Goal: Information Seeking & Learning: Learn about a topic

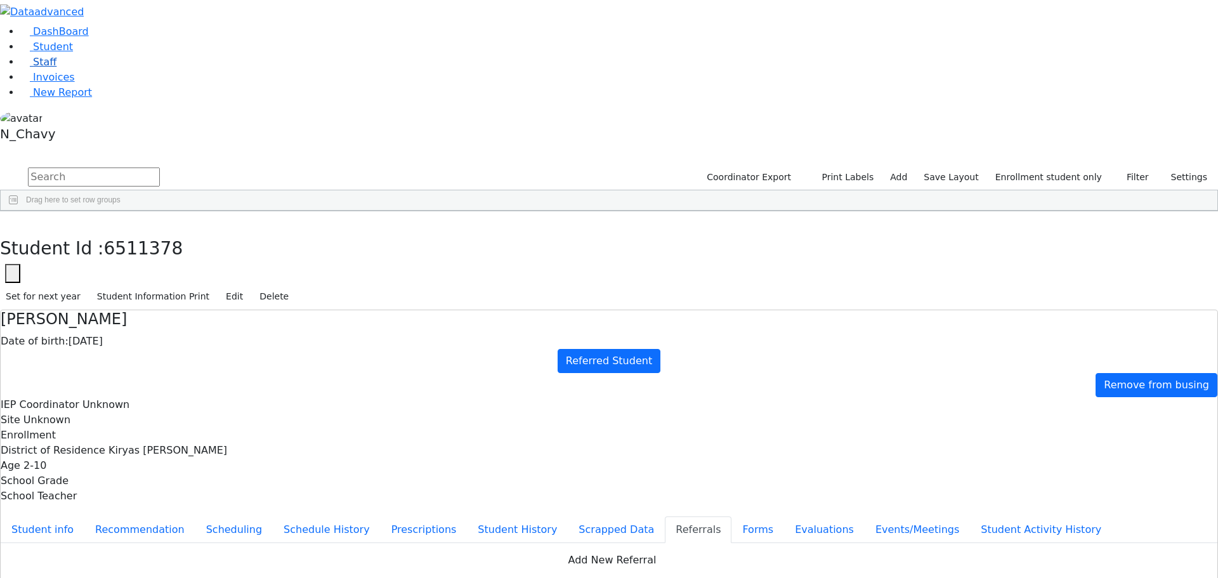
click at [56, 68] on link "Staff" at bounding box center [38, 62] width 36 height 12
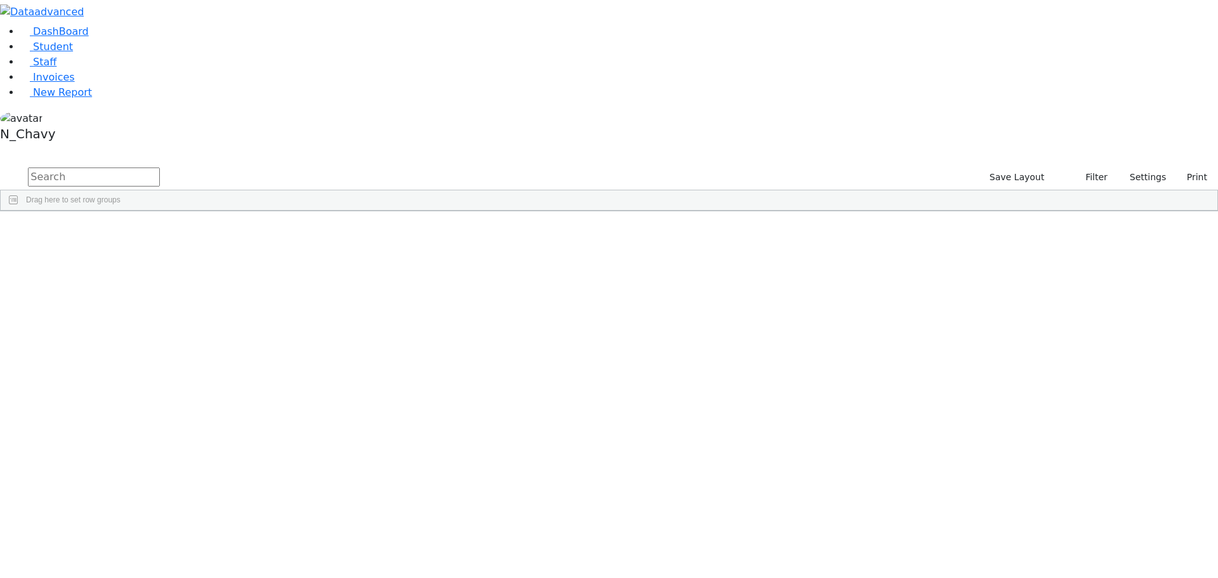
click at [160, 167] on input "text" at bounding box center [94, 176] width 132 height 19
type input "ziegl"
click at [61, 53] on link "Student" at bounding box center [46, 47] width 53 height 12
click at [1084, 167] on label "Active" at bounding box center [1088, 177] width 39 height 20
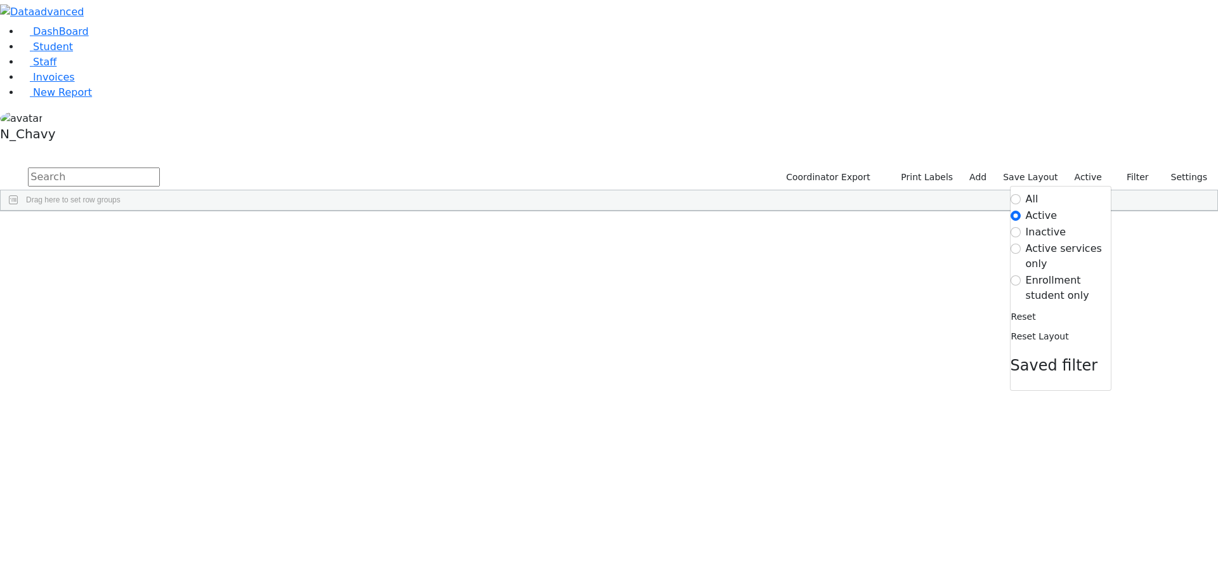
click at [1041, 273] on label "Enrollment student only" at bounding box center [1068, 288] width 85 height 30
click at [1021, 275] on input "Enrollment student only" at bounding box center [1016, 280] width 10 height 10
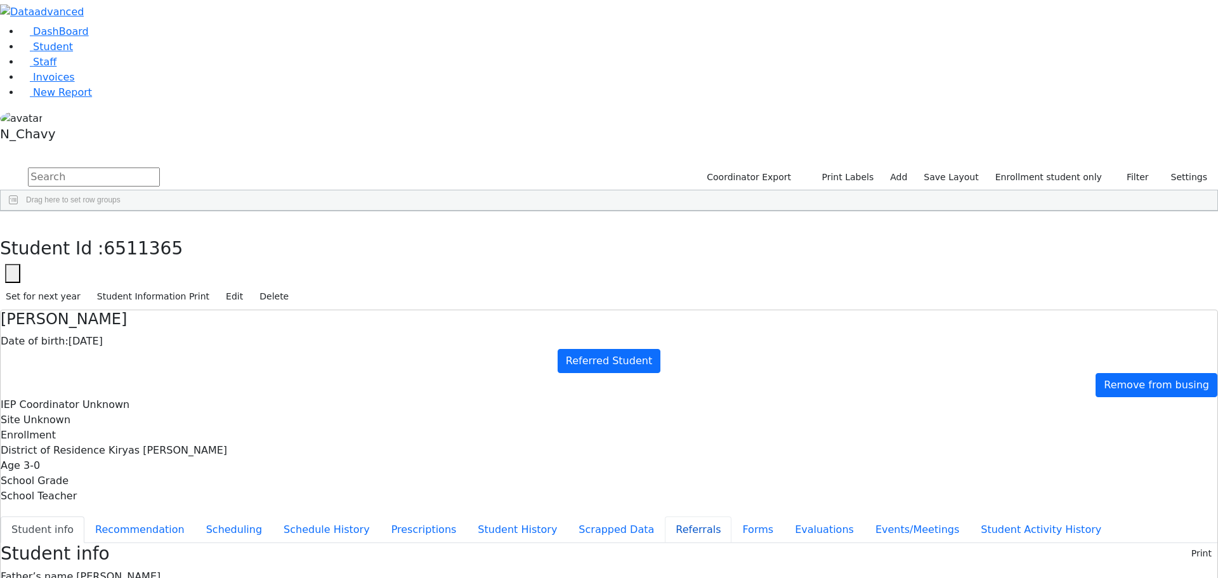
click at [665, 516] on button "Referrals" at bounding box center [698, 529] width 67 height 27
click at [13, 221] on icon "button" at bounding box center [9, 225] width 7 height 8
click at [130, 232] on div "[PERSON_NAME]" at bounding box center [97, 241] width 65 height 18
click at [84, 516] on button "Student info" at bounding box center [43, 529] width 84 height 27
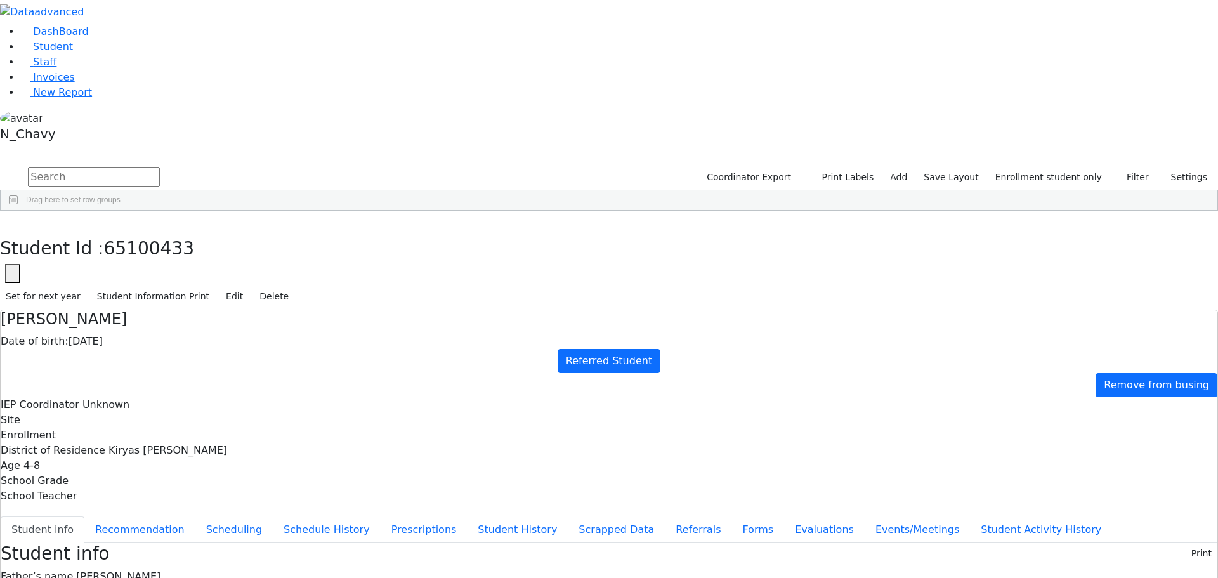
click at [161, 570] on span "Burech Ackerman" at bounding box center [118, 576] width 84 height 12
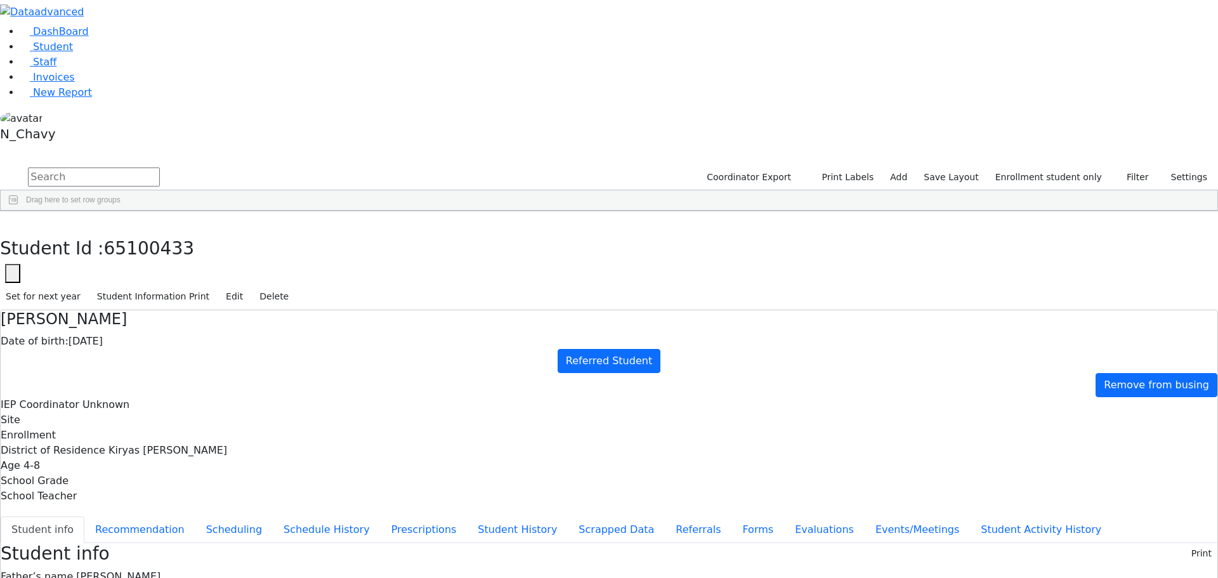
click at [328, 310] on h4 "David Ackerman" at bounding box center [609, 319] width 1217 height 18
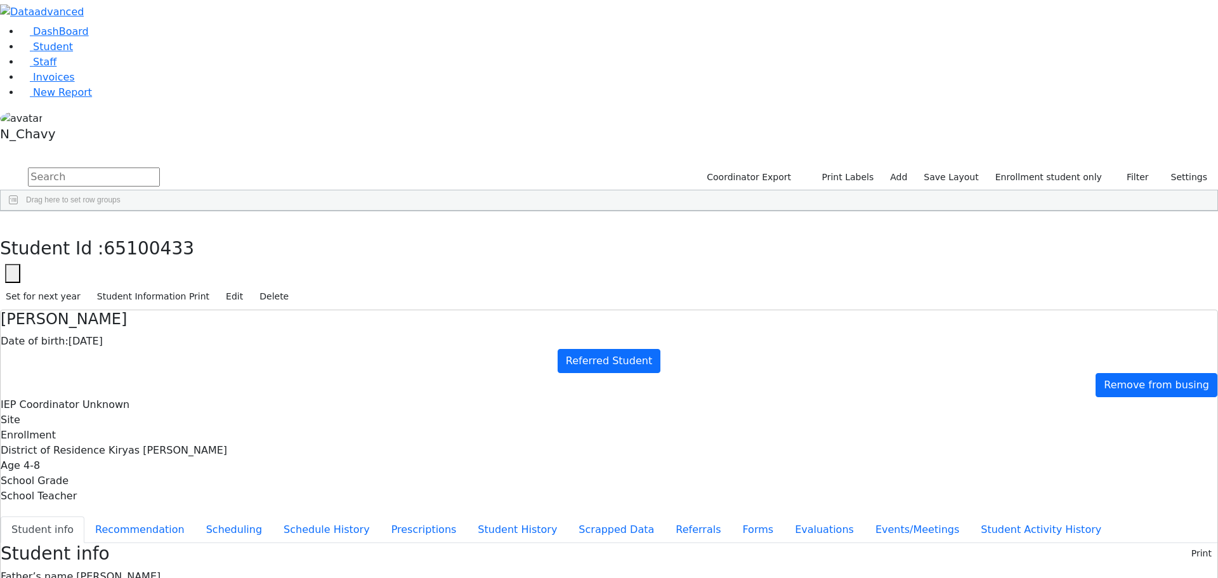
click at [15, 272] on icon "button" at bounding box center [12, 274] width 5 height 5
click at [149, 299] on input "65100433" at bounding box center [77, 311] width 143 height 24
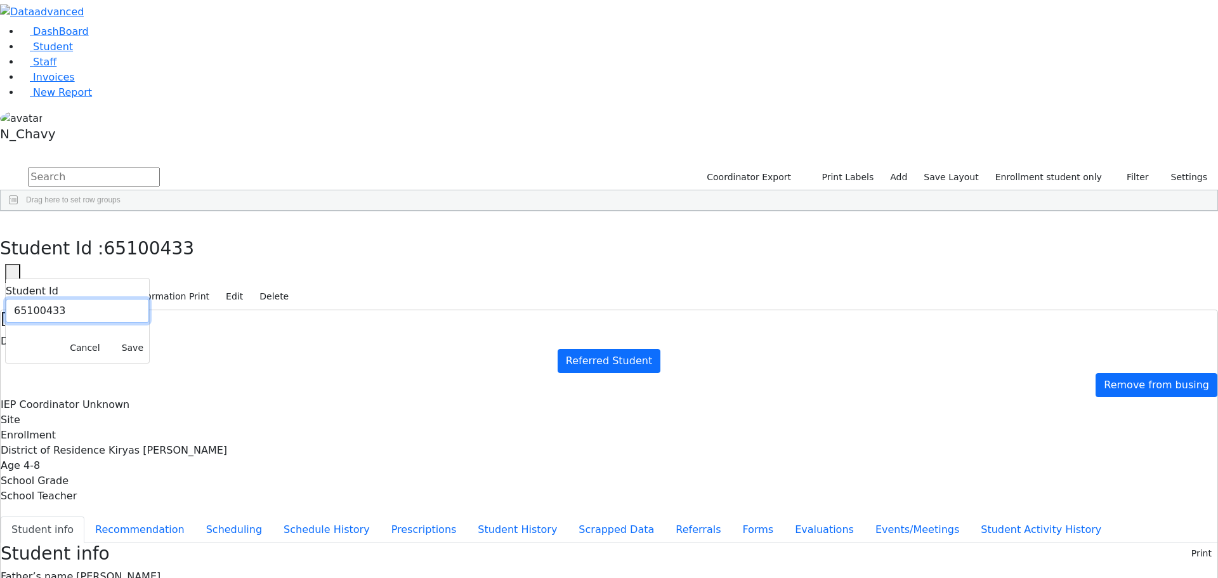
paste input "1384"
type input "6511384"
click at [149, 338] on button "Save" at bounding box center [132, 348] width 33 height 20
click at [665, 516] on button "Referrals" at bounding box center [698, 529] width 67 height 27
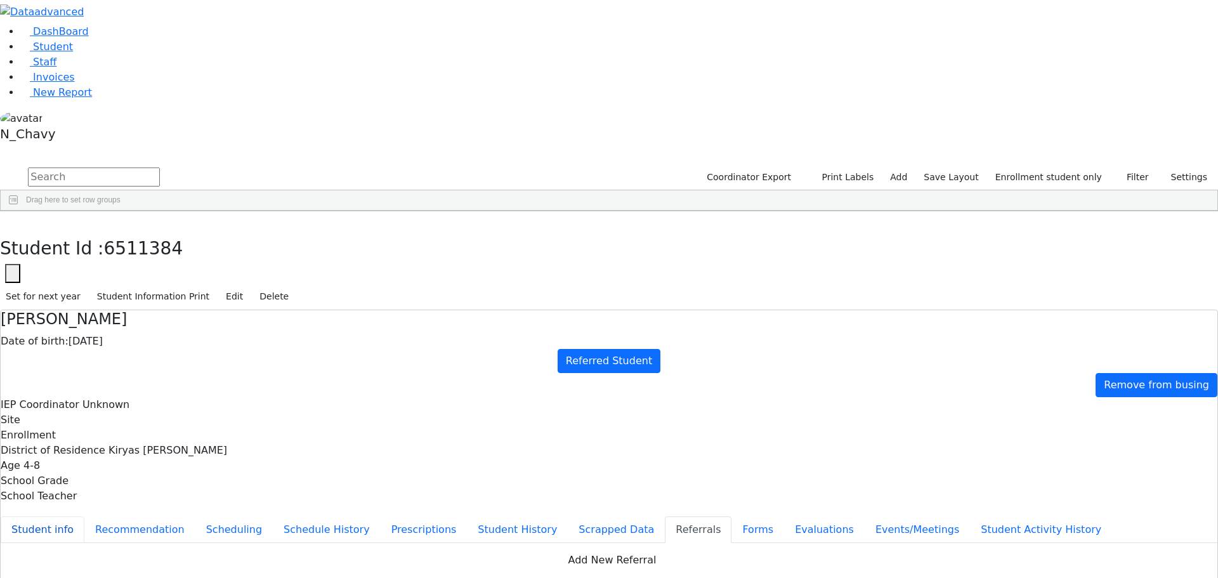
drag, startPoint x: 306, startPoint y: 161, endPoint x: 417, endPoint y: 162, distance: 111.7
click at [84, 516] on button "Student info" at bounding box center [43, 529] width 84 height 27
drag, startPoint x: 495, startPoint y: 185, endPoint x: 557, endPoint y: 194, distance: 62.2
copy span "2 Lublin Way 303"
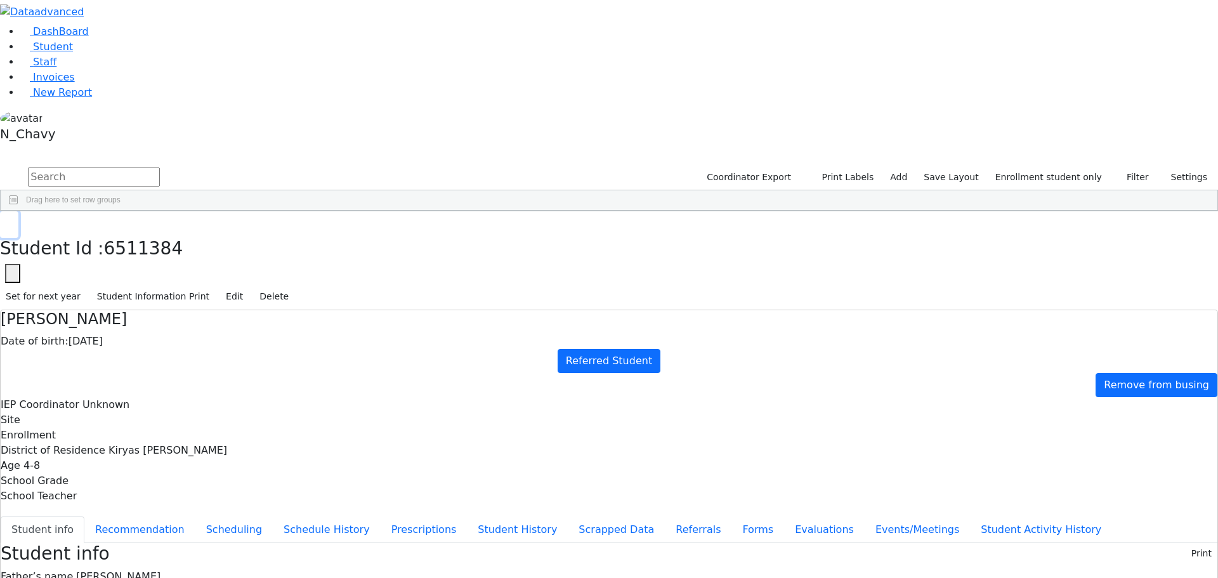
click at [13, 221] on icon "button" at bounding box center [9, 225] width 7 height 8
click at [130, 338] on div "[PERSON_NAME]" at bounding box center [97, 347] width 65 height 18
click at [665, 516] on button "Referrals" at bounding box center [698, 529] width 67 height 27
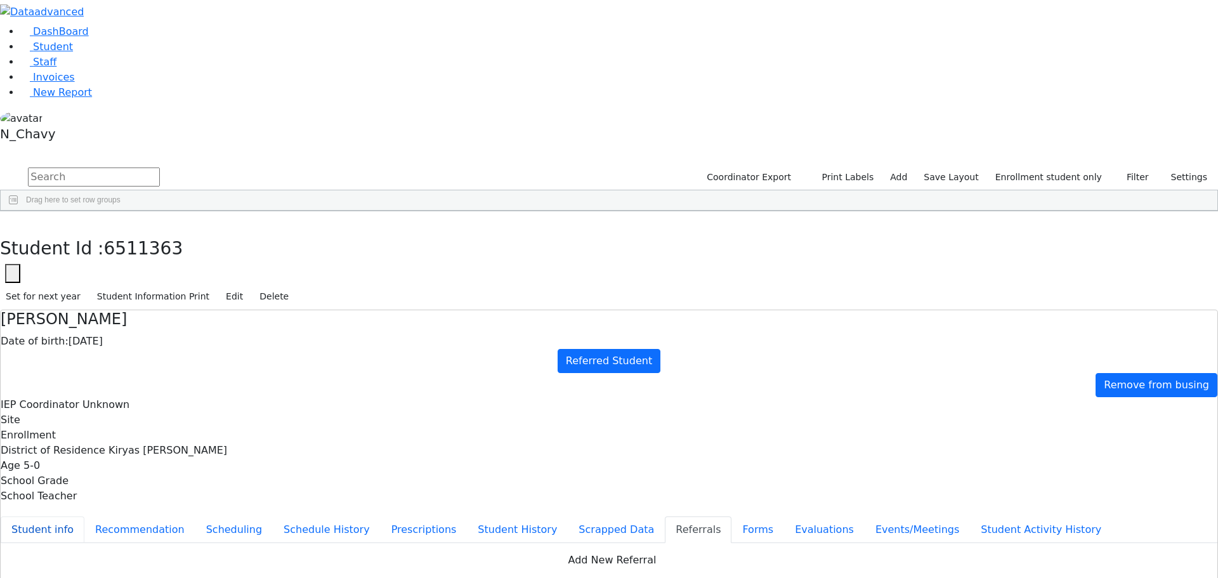
click at [84, 516] on button "Student info" at bounding box center [43, 529] width 84 height 27
drag, startPoint x: 667, startPoint y: 480, endPoint x: 815, endPoint y: 475, distance: 147.9
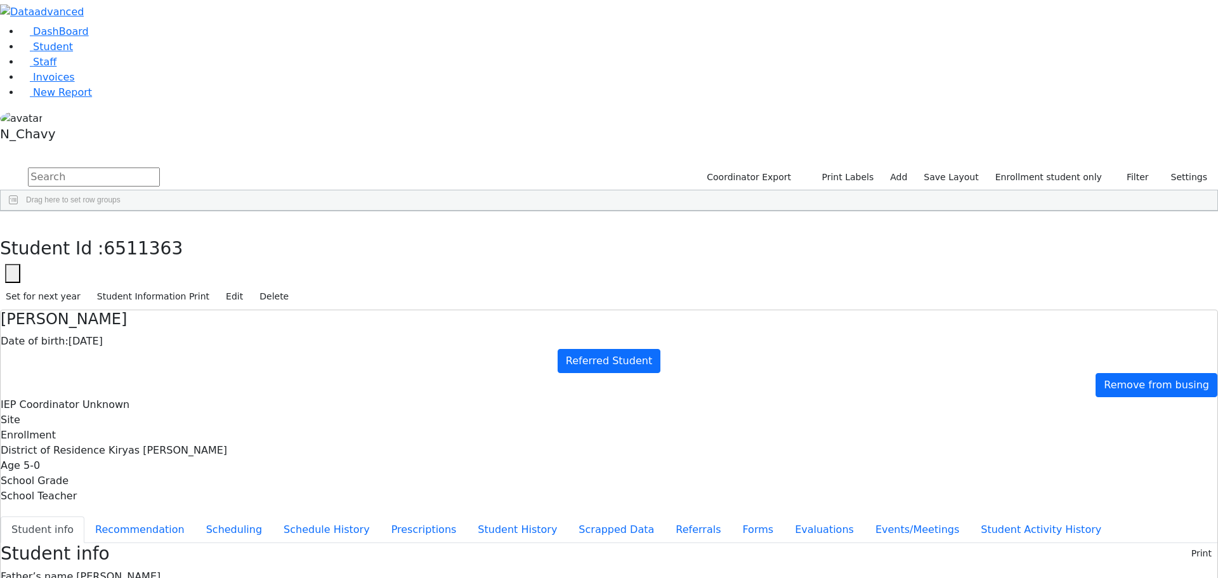
drag, startPoint x: 494, startPoint y: 207, endPoint x: 581, endPoint y: 202, distance: 87.1
drag, startPoint x: 665, startPoint y: 475, endPoint x: 808, endPoint y: 477, distance: 143.4
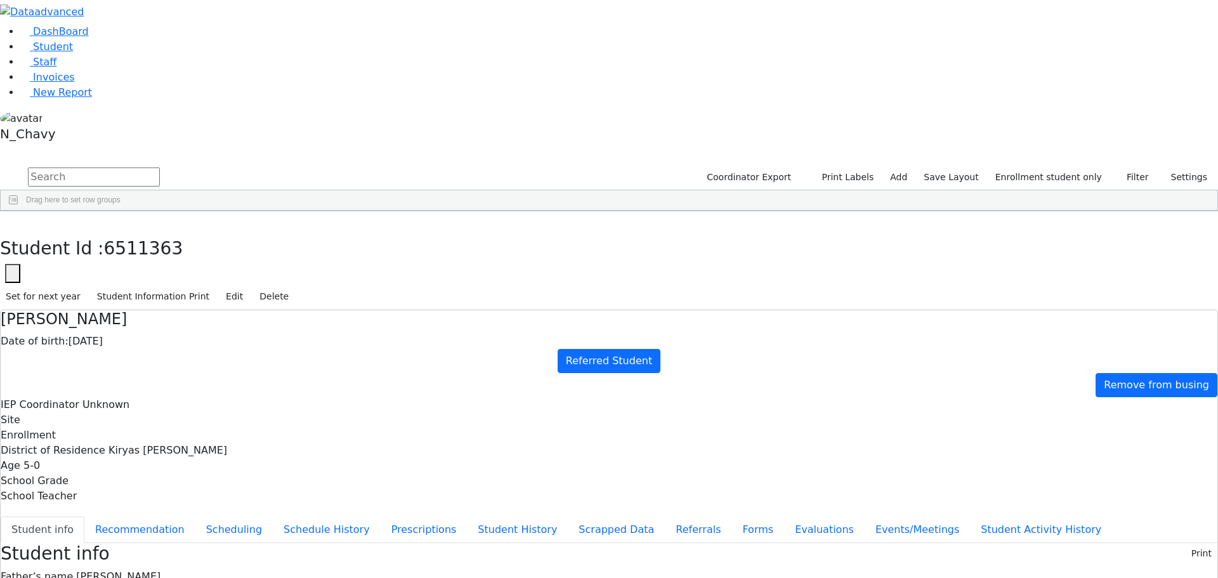
drag, startPoint x: 665, startPoint y: 477, endPoint x: 782, endPoint y: 476, distance: 116.7
click at [865, 516] on button "Events/Meetings" at bounding box center [917, 529] width 105 height 27
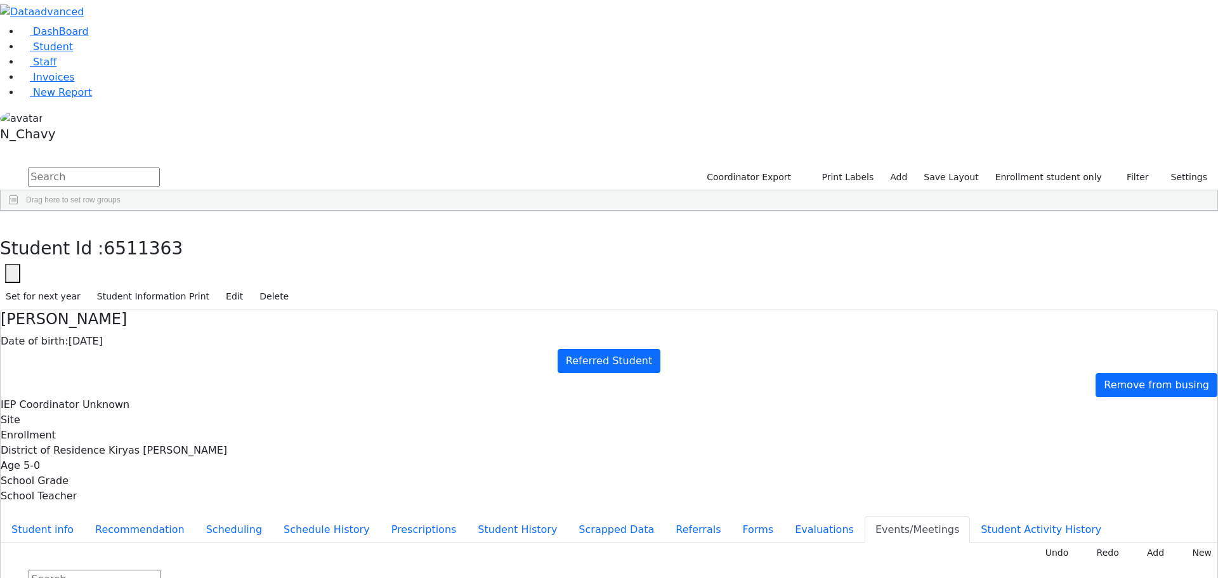
type input "2025-09-18"
click at [665, 516] on button "Referrals" at bounding box center [698, 529] width 67 height 27
click at [784, 516] on button "Evaluations" at bounding box center [824, 529] width 81 height 27
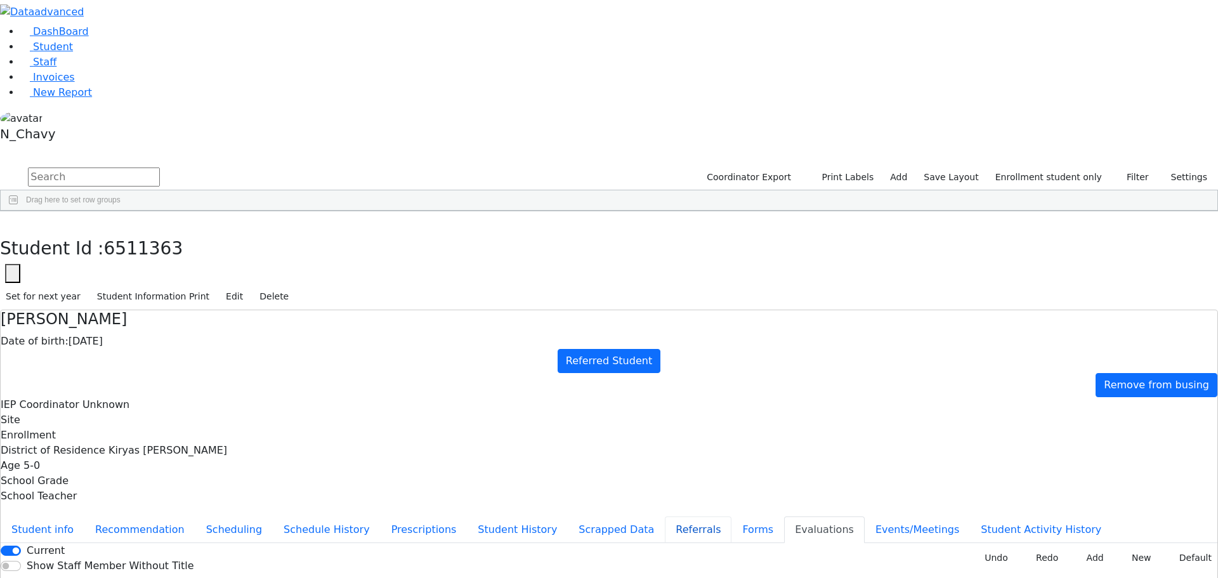
click at [665, 516] on button "Referrals" at bounding box center [698, 529] width 67 height 27
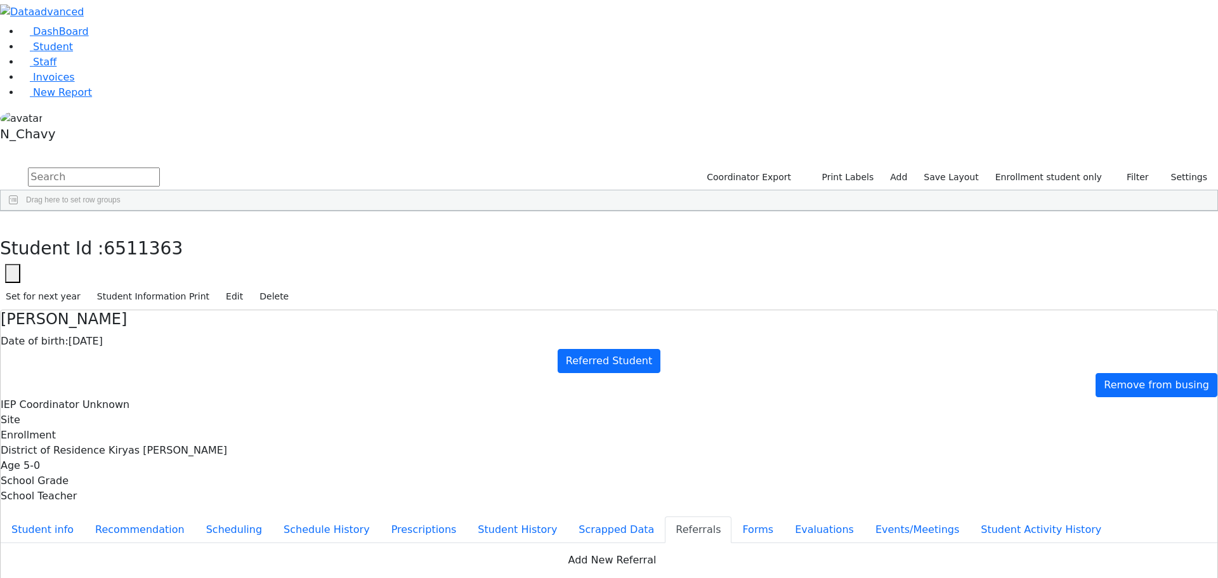
copy div "Hershy has a hard time with word retrieval and expressing himself. Hershy has a…"
click at [18, 211] on button "button" at bounding box center [9, 224] width 18 height 27
click at [150, 427] on div "[PERSON_NAME]" at bounding box center [113, 436] width 74 height 18
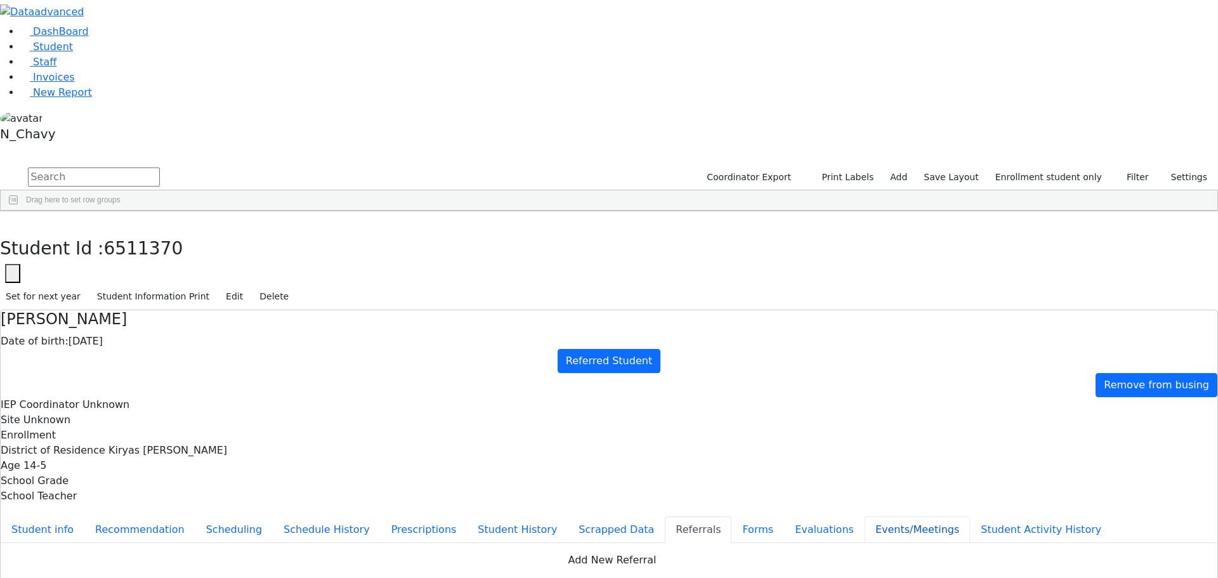
click at [865, 516] on button "Events/Meetings" at bounding box center [917, 529] width 105 height 27
type input "2025-10-04"
drag, startPoint x: 594, startPoint y: 365, endPoint x: 561, endPoint y: 361, distance: 33.3
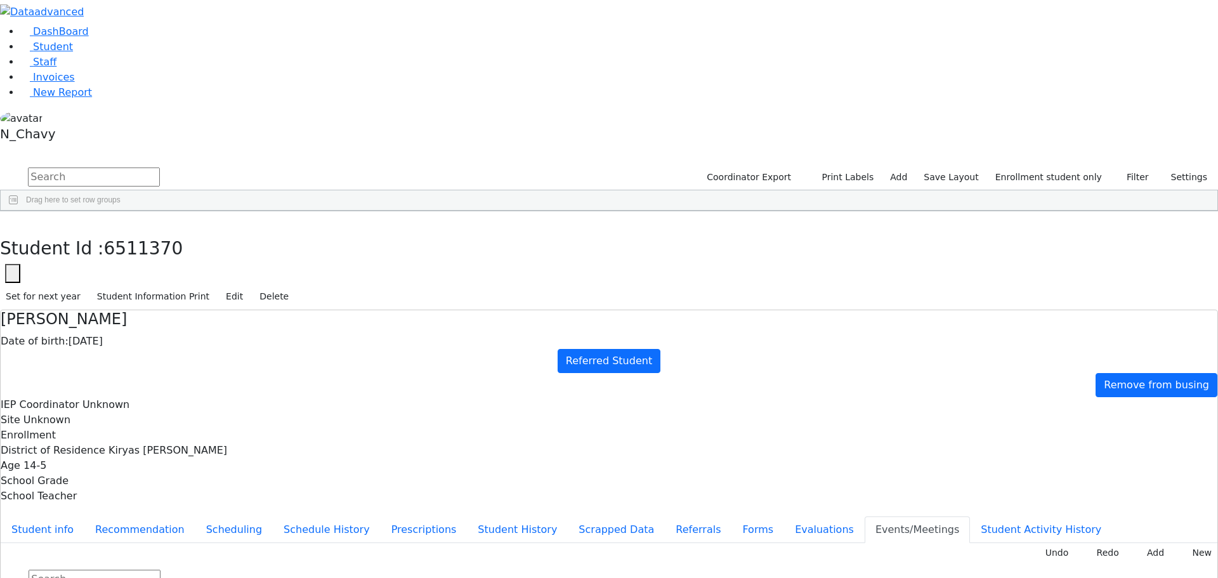
type input "2025-11-04"
click at [13, 221] on icon "button" at bounding box center [9, 225] width 7 height 8
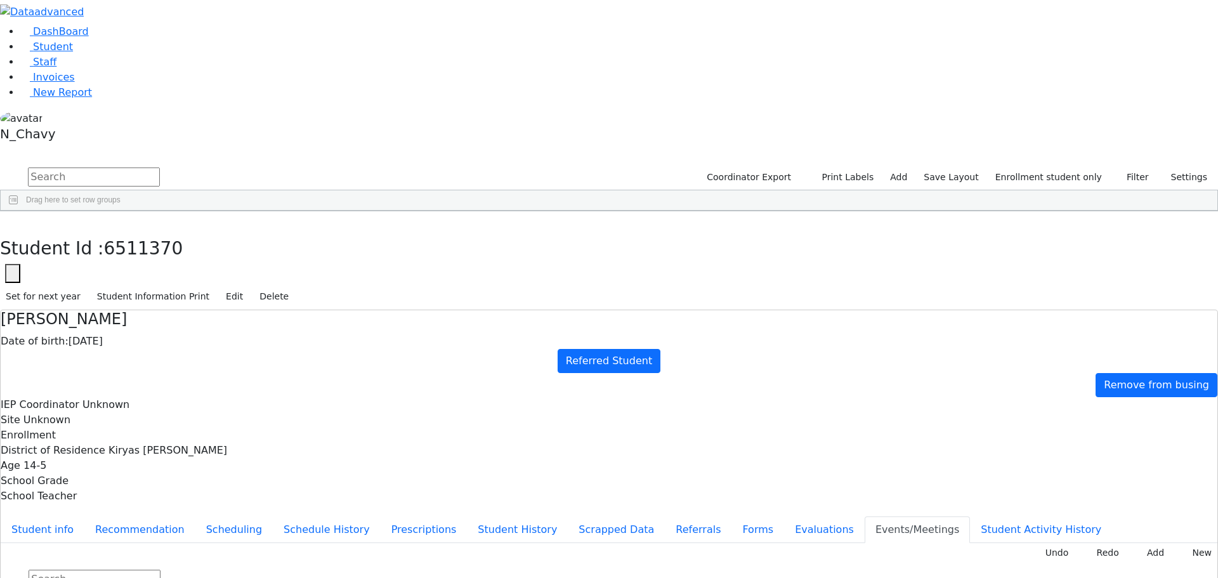
click at [150, 427] on div "[PERSON_NAME]" at bounding box center [113, 436] width 74 height 18
click at [784, 516] on button "Evaluations" at bounding box center [824, 529] width 81 height 27
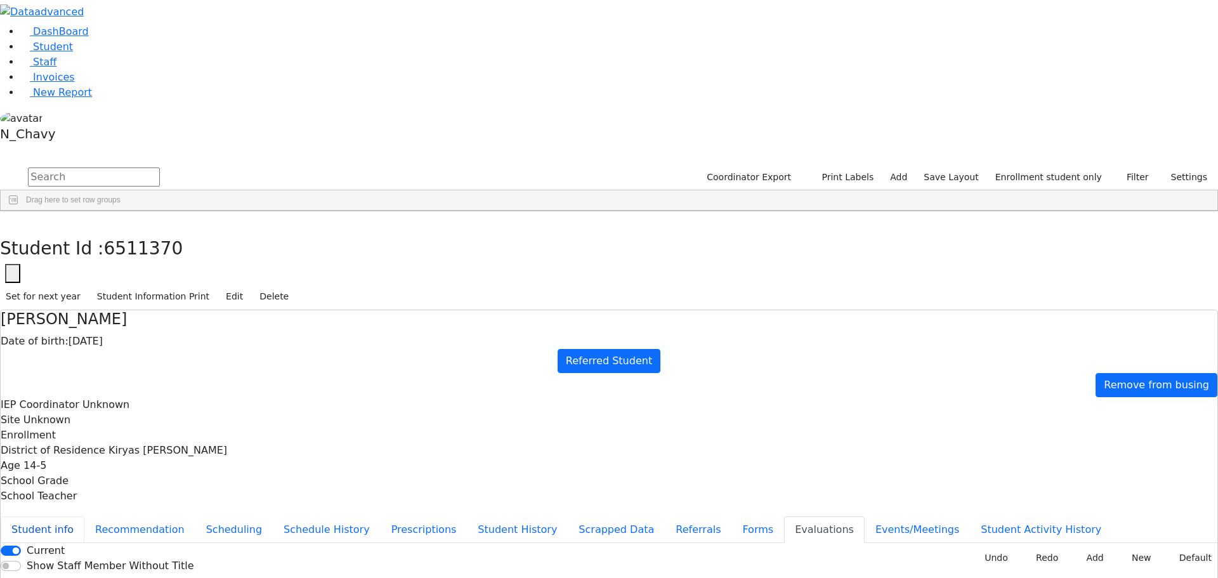
click at [84, 516] on button "Student info" at bounding box center [43, 529] width 84 height 27
click at [18, 211] on button "button" at bounding box center [9, 224] width 18 height 27
